Goal: Task Accomplishment & Management: Manage account settings

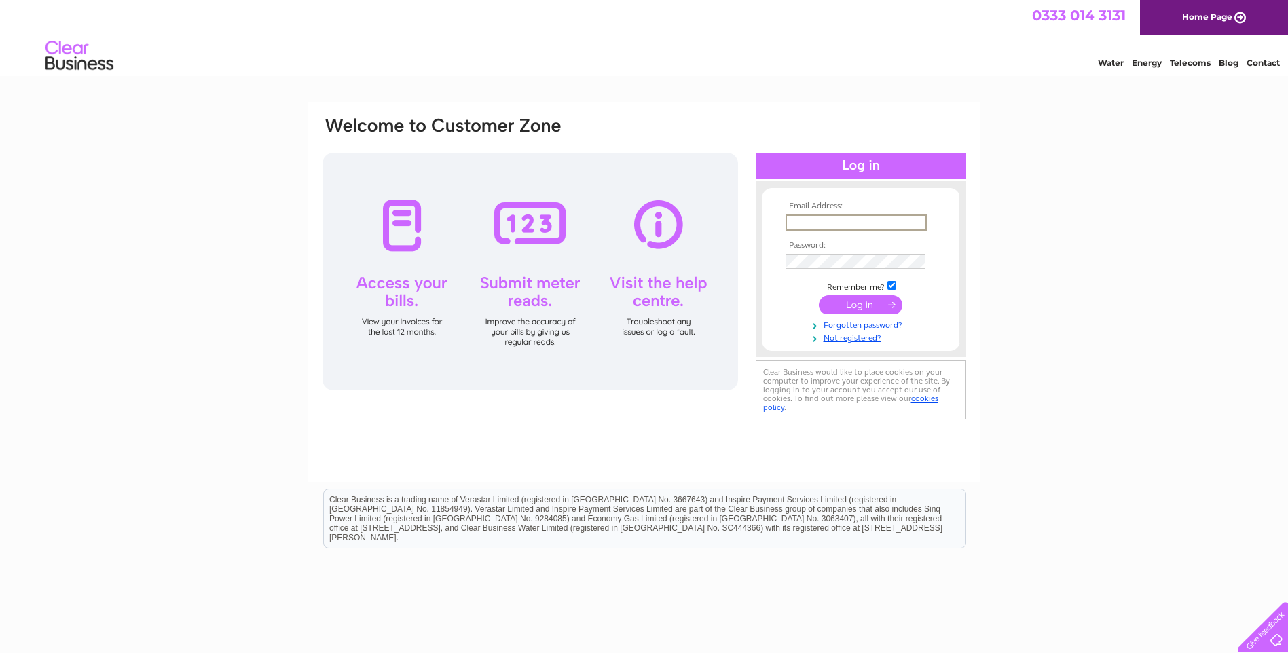
click at [841, 222] on input "text" at bounding box center [855, 222] width 141 height 16
type input "[EMAIL_ADDRESS][DOMAIN_NAME]"
click at [853, 304] on input "submit" at bounding box center [860, 304] width 83 height 19
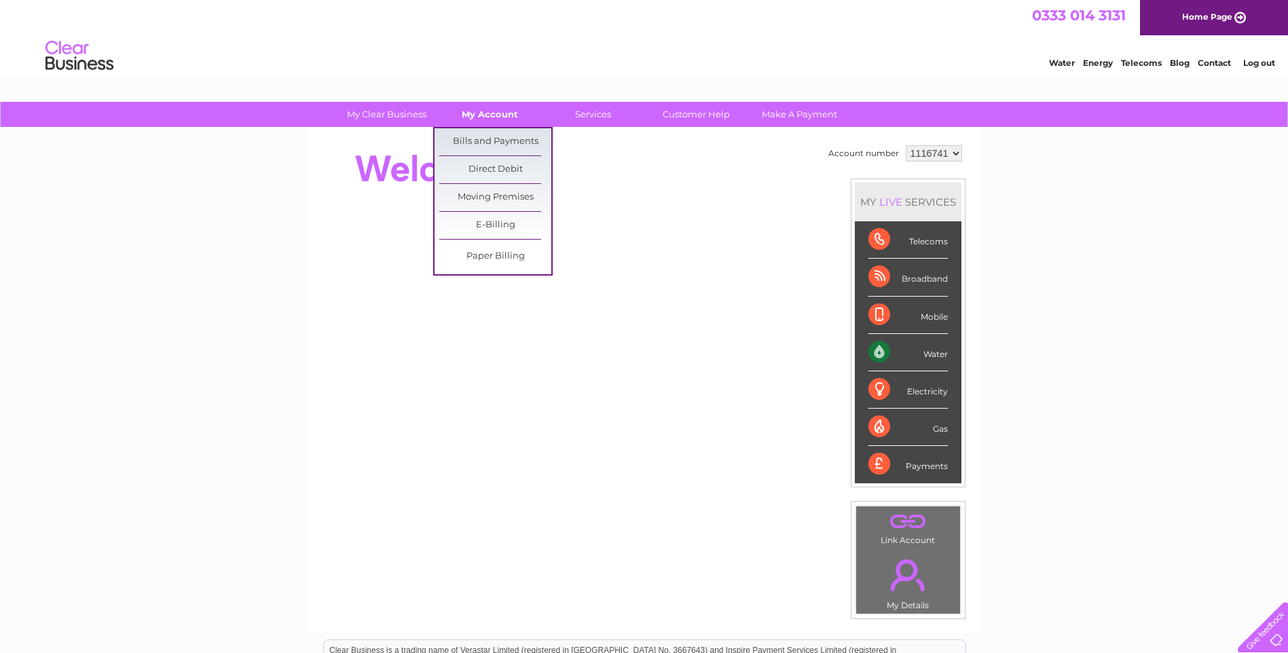
click at [500, 111] on link "My Account" at bounding box center [490, 114] width 112 height 25
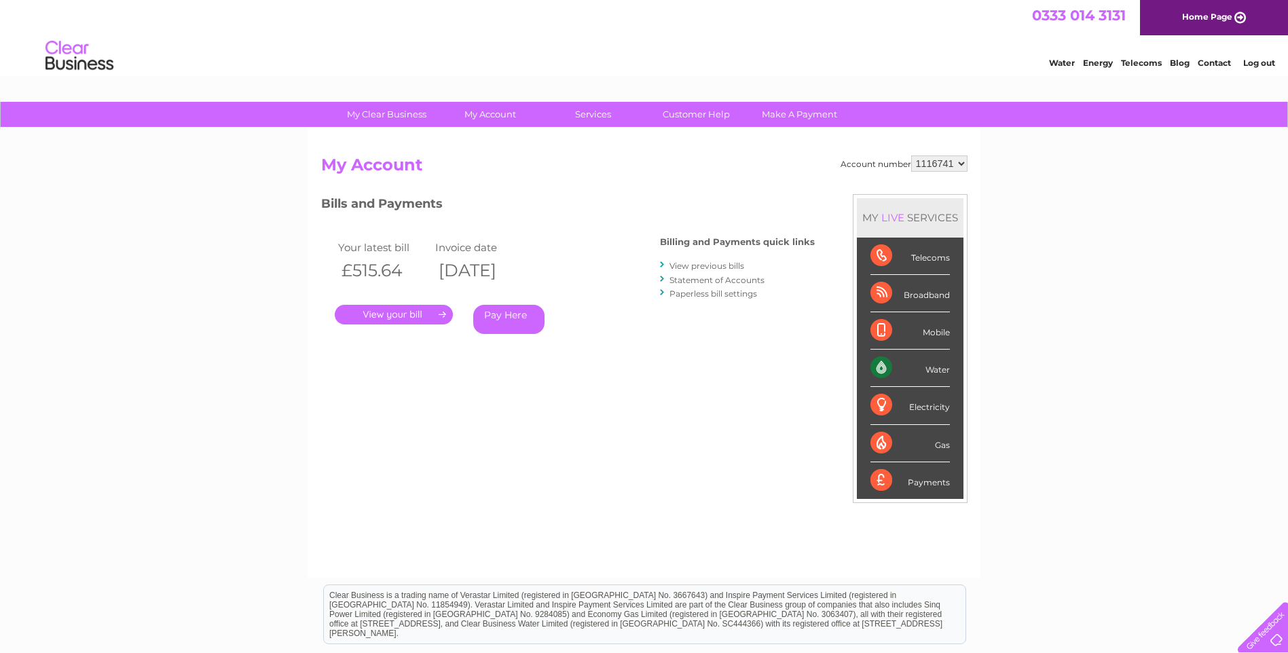
click at [392, 311] on link "." at bounding box center [394, 315] width 118 height 20
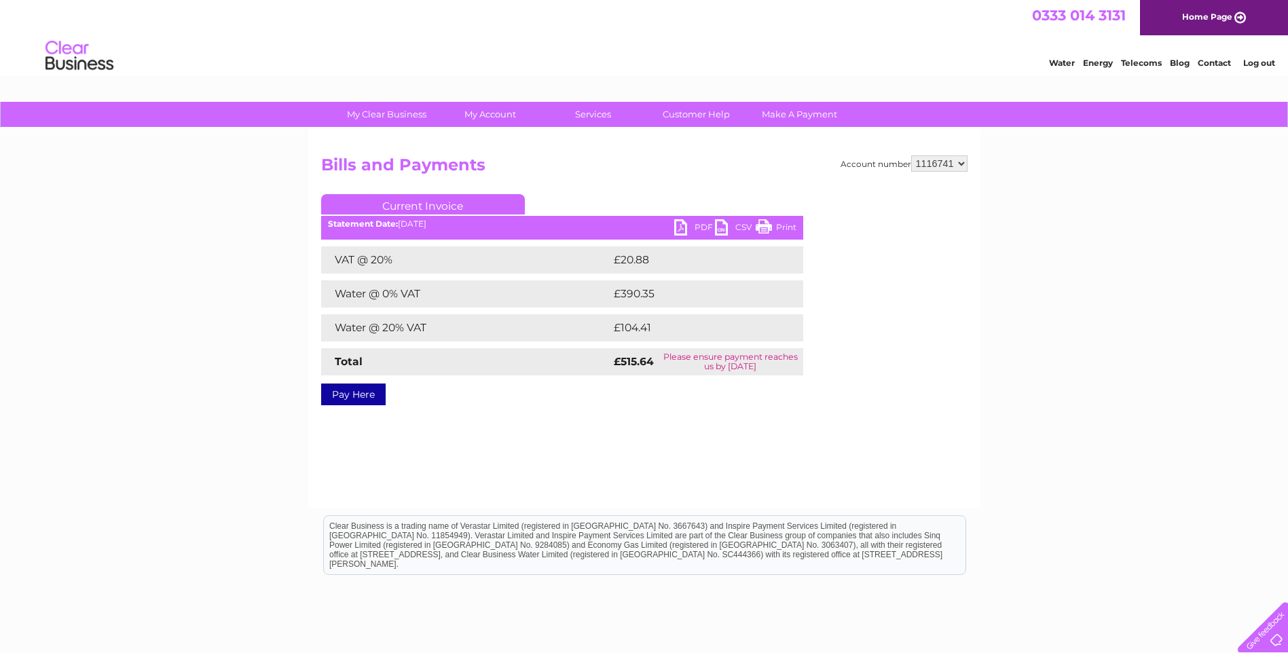
click at [681, 221] on link "PDF" at bounding box center [694, 229] width 41 height 20
